Goal: Task Accomplishment & Management: Manage account settings

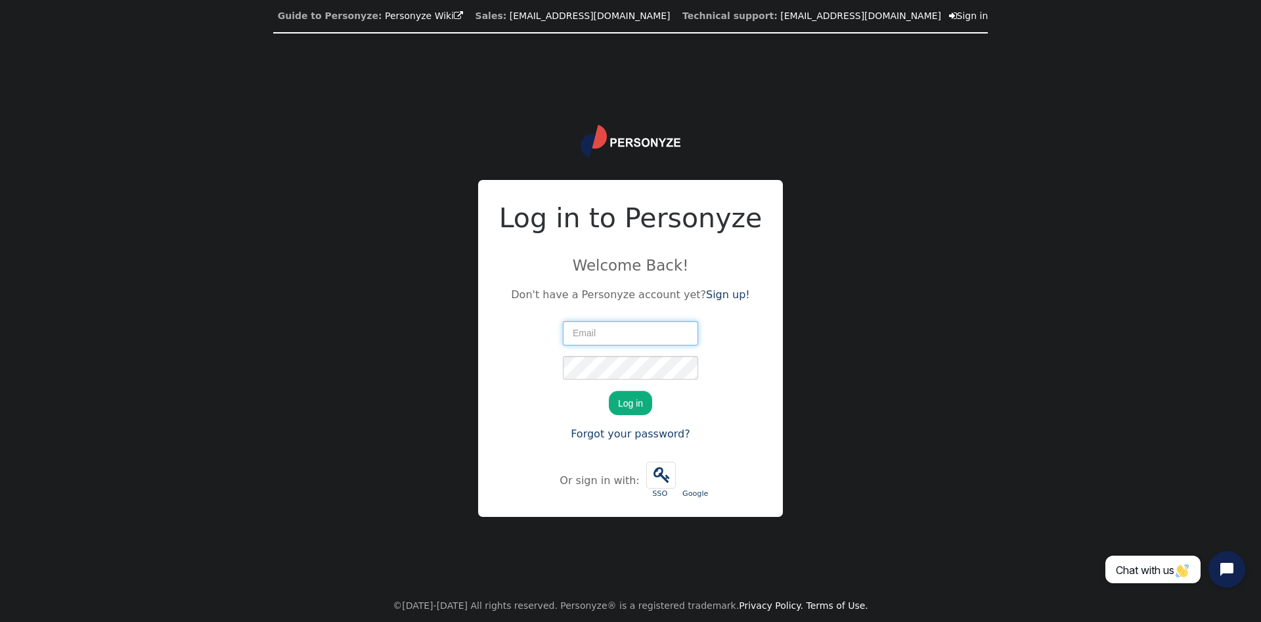
paste input "[EMAIL_ADDRESS][PERSON_NAME][DOMAIN_NAME]"
type input "[EMAIL_ADDRESS][PERSON_NAME][DOMAIN_NAME]"
click at [646, 402] on button "Log in" at bounding box center [630, 403] width 43 height 24
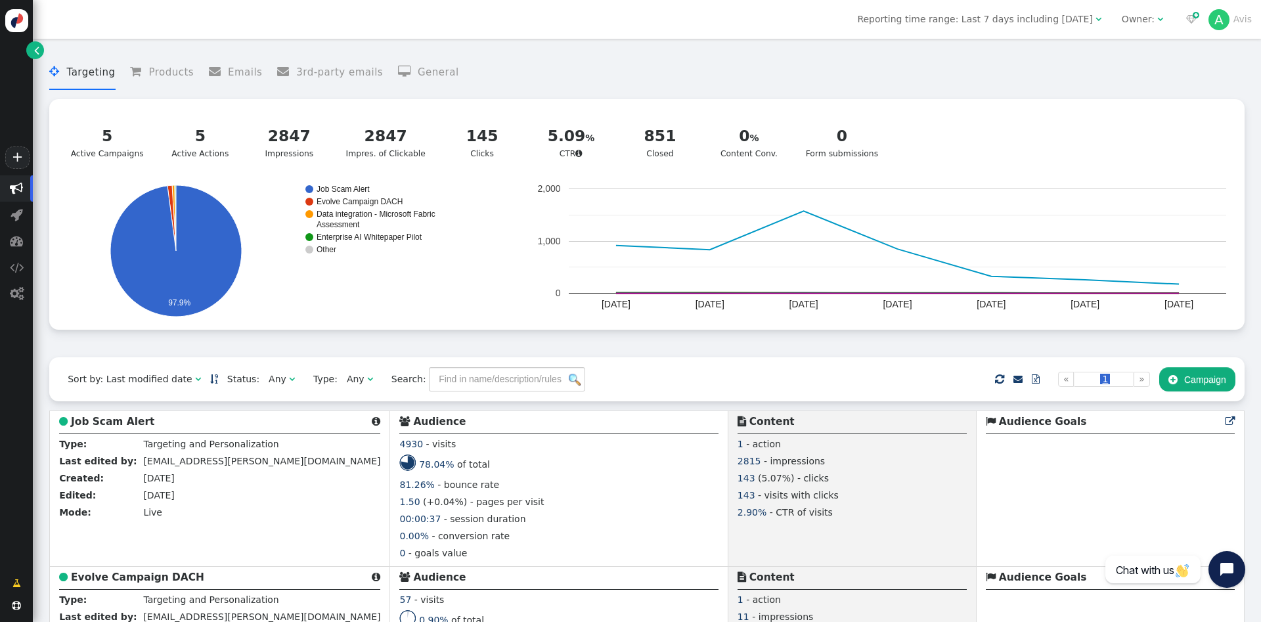
click at [1067, 24] on span "Reporting time range: Last 7 days including today" at bounding box center [974, 19] width 235 height 11
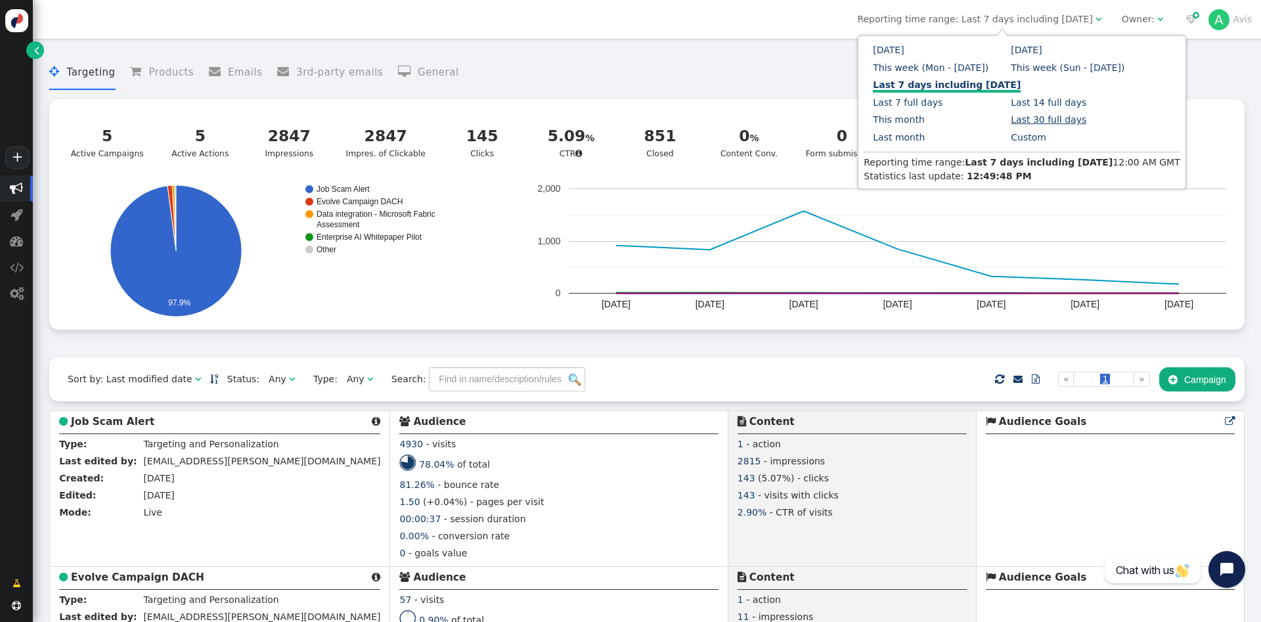
click at [1011, 116] on link "Last 30 full days" at bounding box center [1049, 119] width 76 height 11
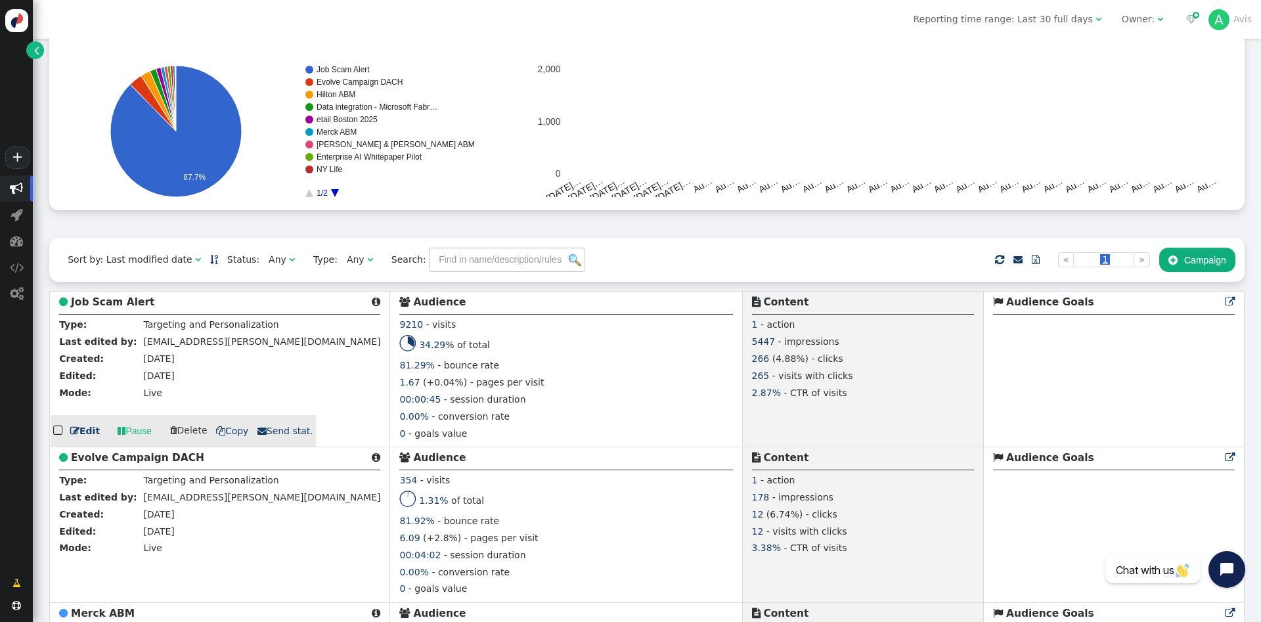
scroll to position [120, 0]
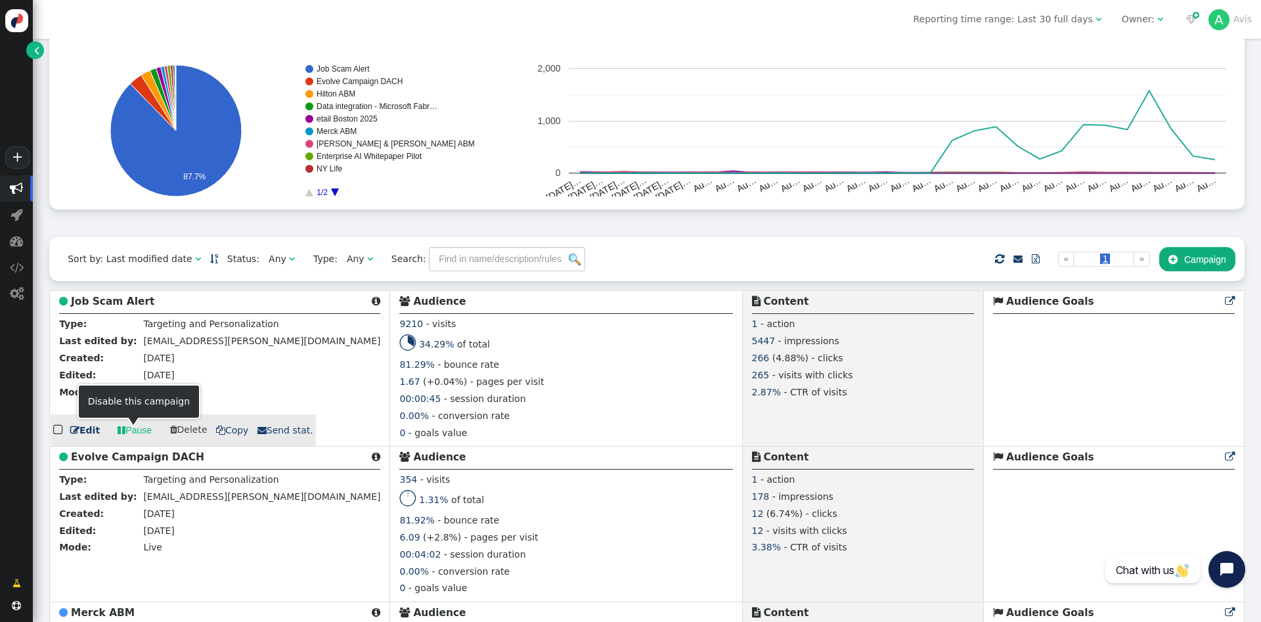
click at [126, 434] on link " Pause" at bounding box center [134, 430] width 53 height 24
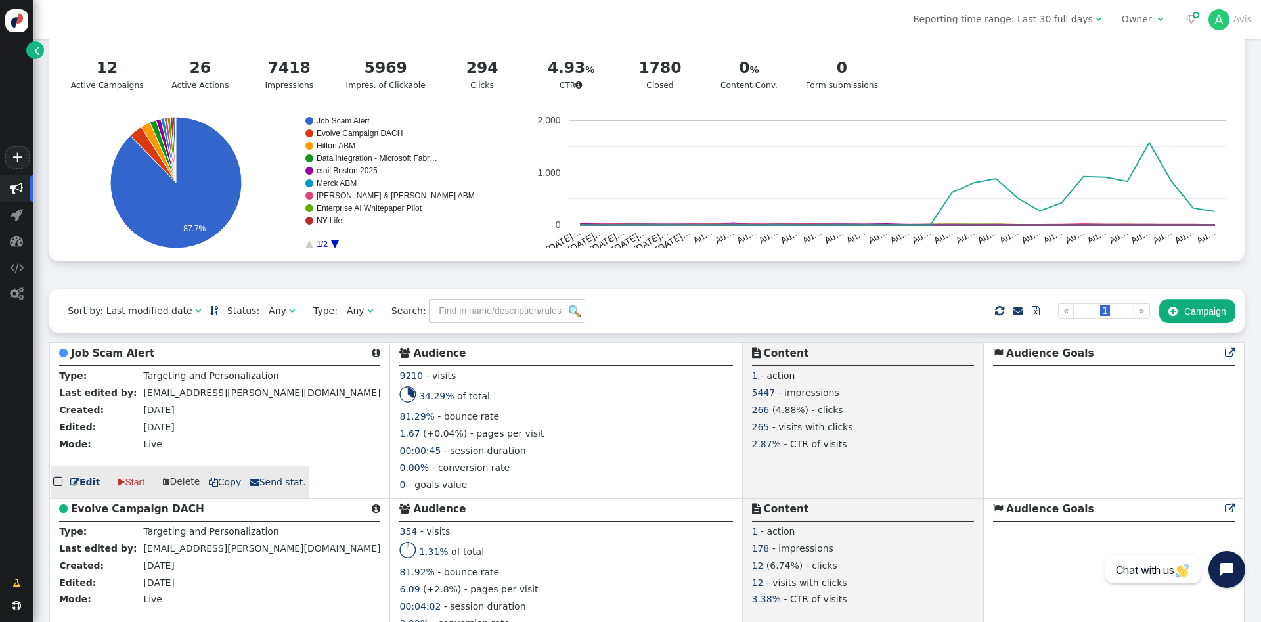
scroll to position [0, 0]
